Goal: Transaction & Acquisition: Purchase product/service

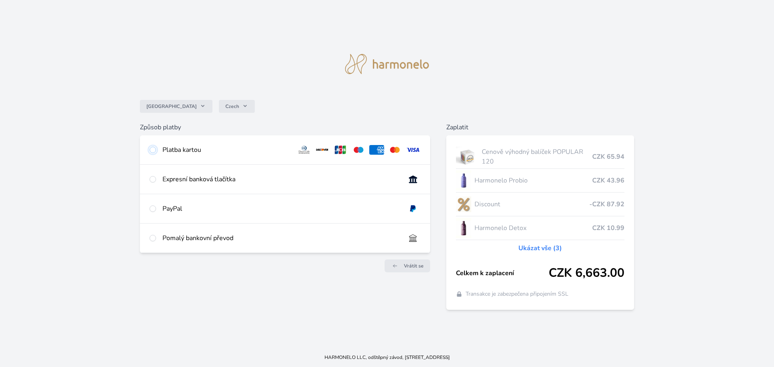
click at [155, 151] on input "radio" at bounding box center [153, 150] width 6 height 6
radio input "true"
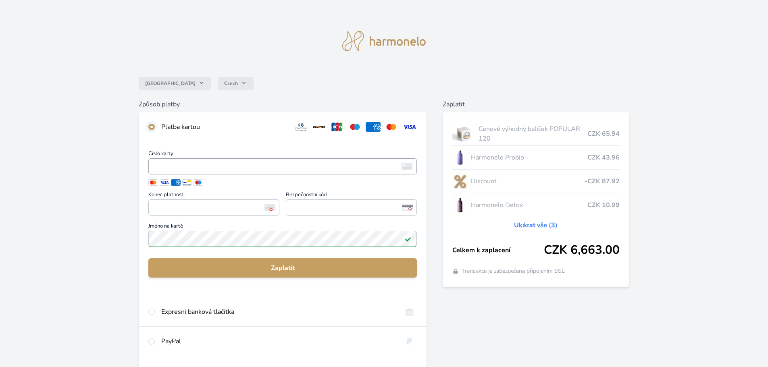
scroll to position [0, 0]
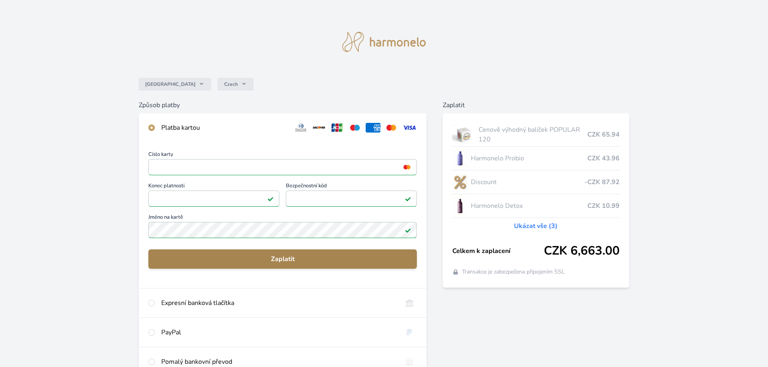
click at [257, 254] on button "Zaplatit" at bounding box center [282, 259] width 269 height 19
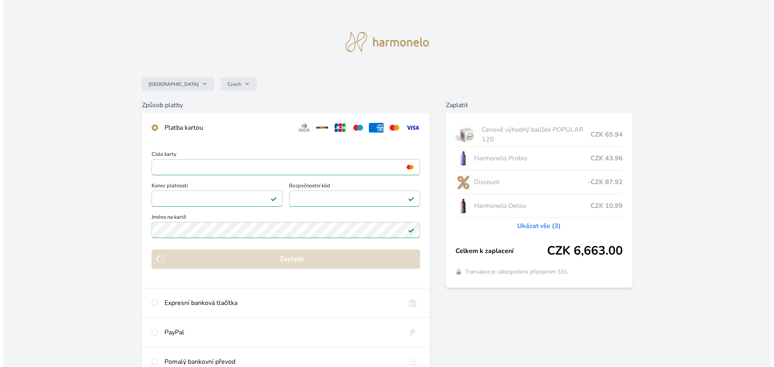
scroll to position [0, 0]
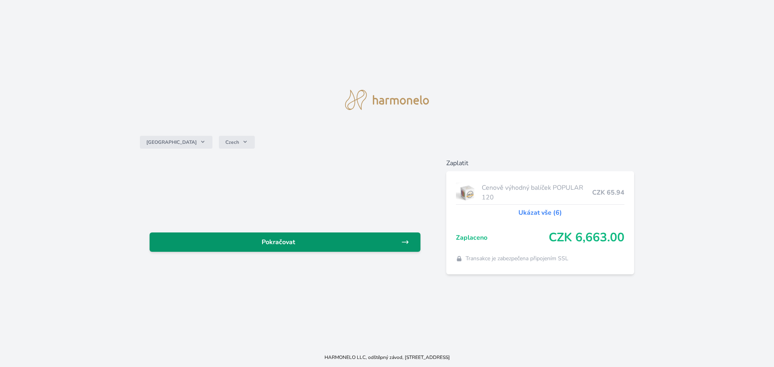
click at [277, 247] on link "Pokračovat" at bounding box center [285, 242] width 271 height 19
